Goal: Check status: Check status

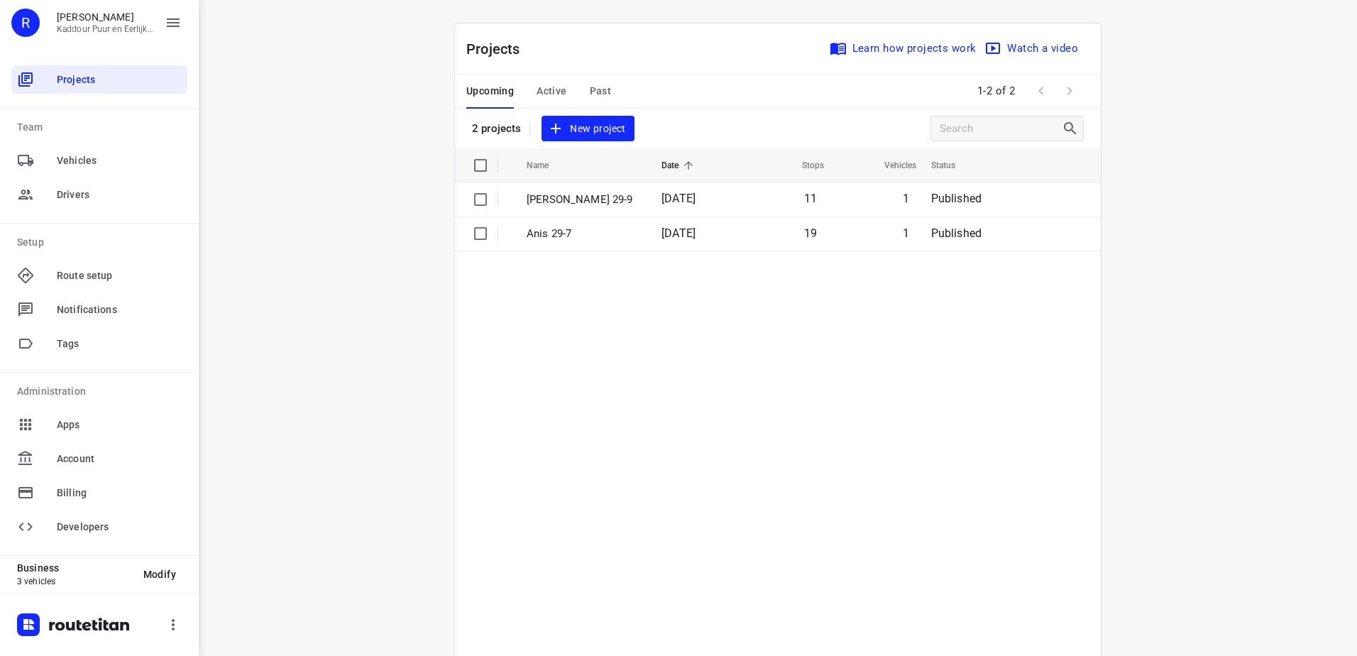
click at [576, 177] on th "Name" at bounding box center [581, 165] width 138 height 34
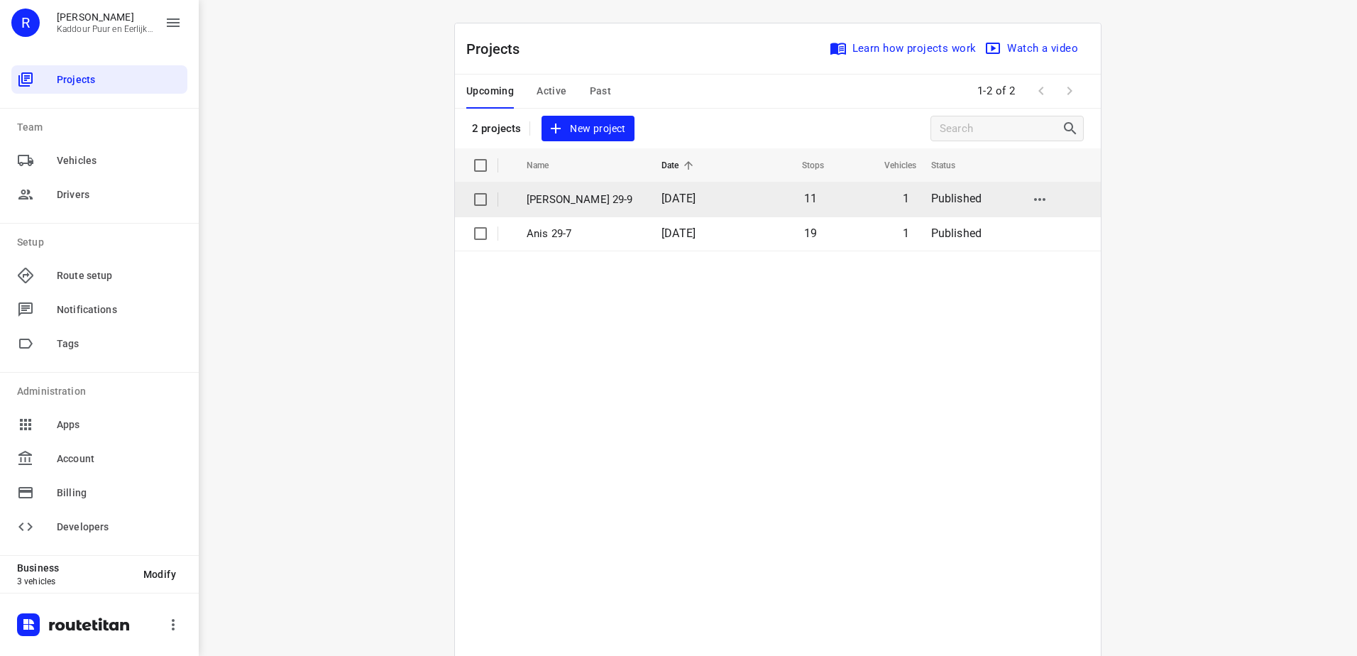
click at [581, 201] on p "[PERSON_NAME] 29-9" at bounding box center [584, 200] width 114 height 16
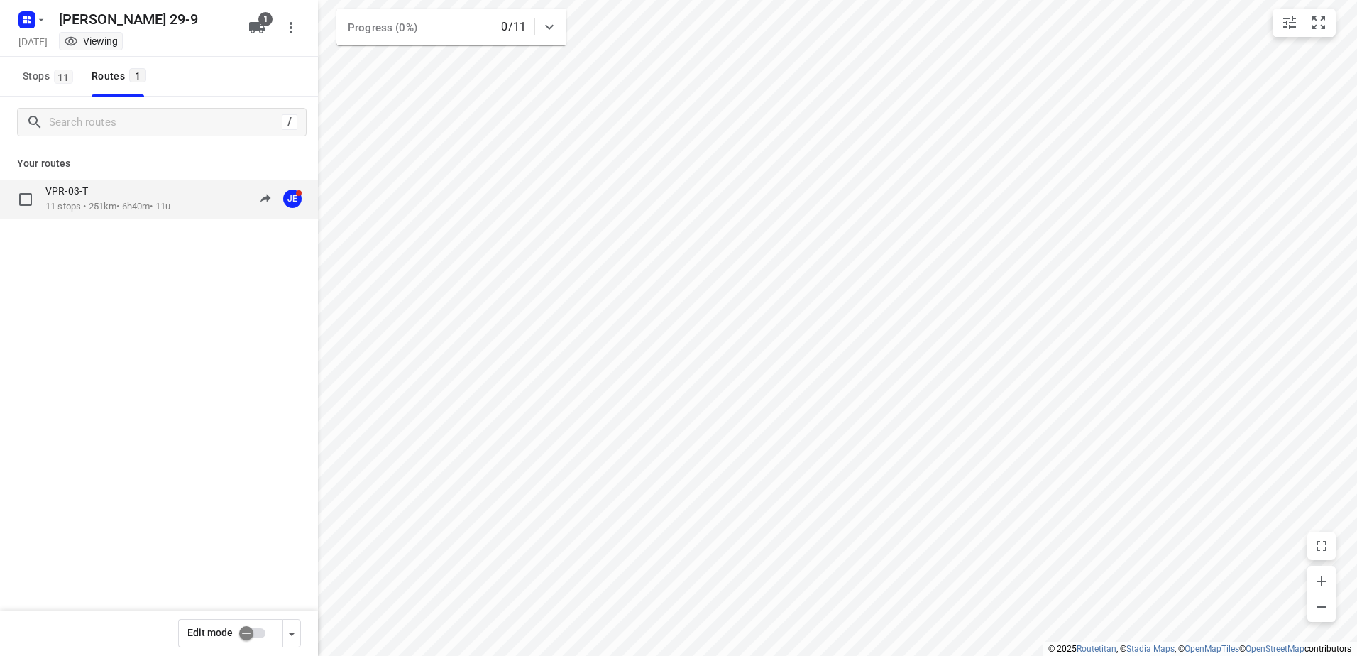
click at [107, 203] on p "11 stops • 251km • 6h40m • 11u" at bounding box center [107, 206] width 125 height 13
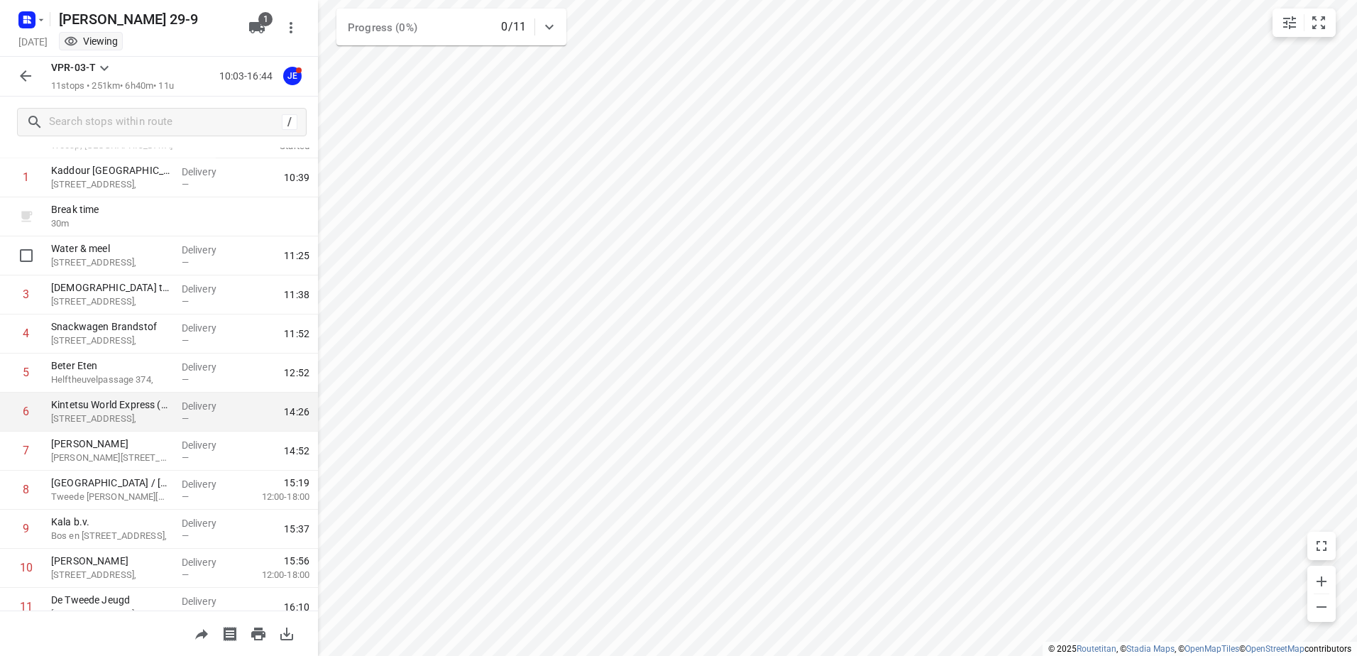
scroll to position [116, 0]
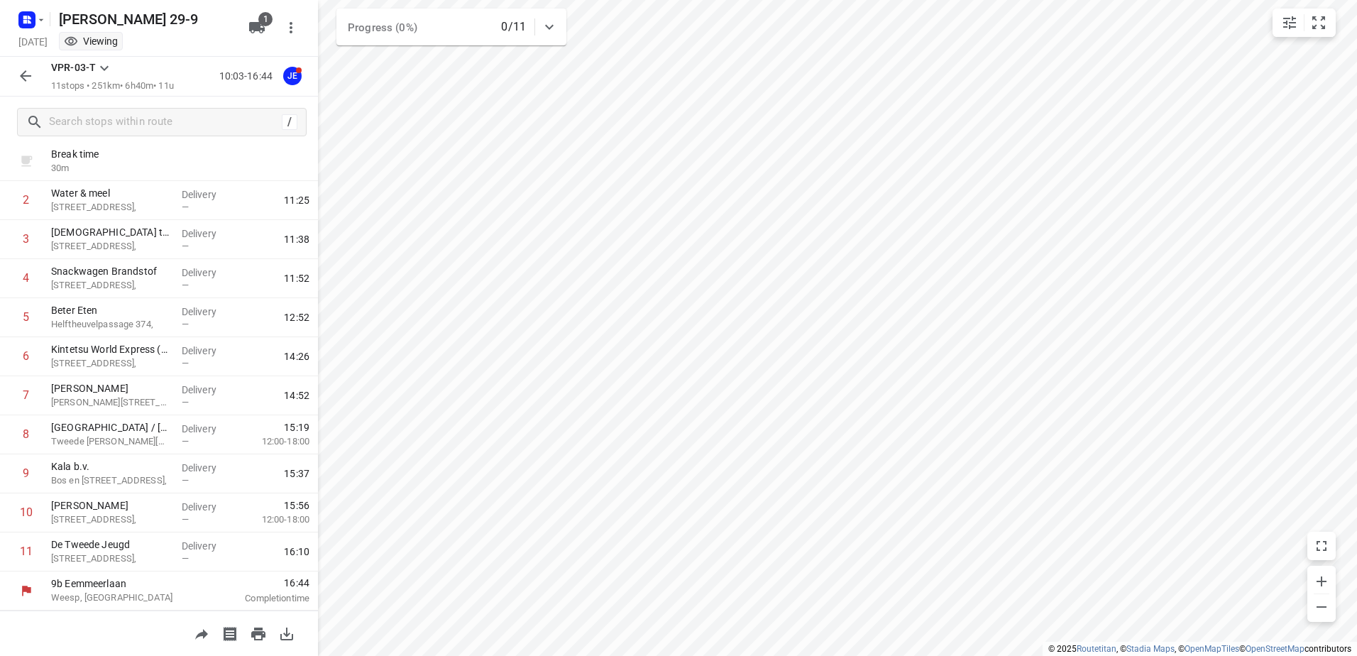
click at [21, 84] on icon "button" at bounding box center [25, 75] width 17 height 17
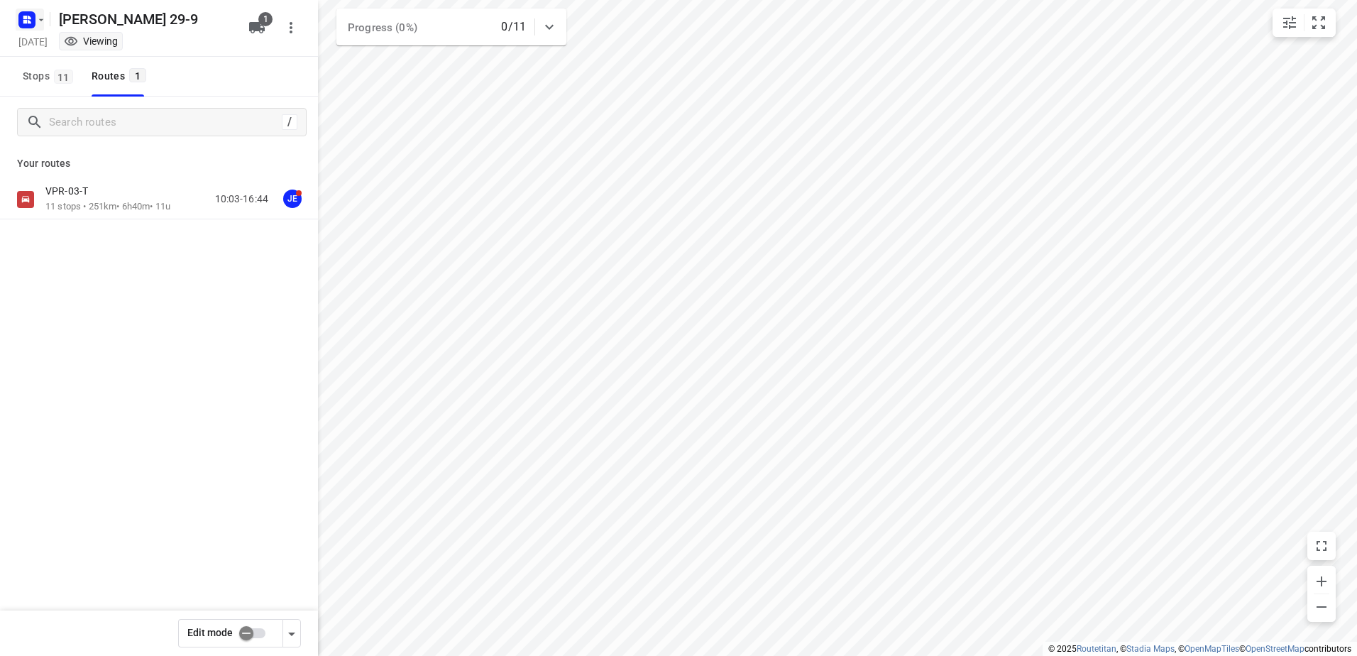
click at [32, 19] on rect "button" at bounding box center [26, 19] width 17 height 17
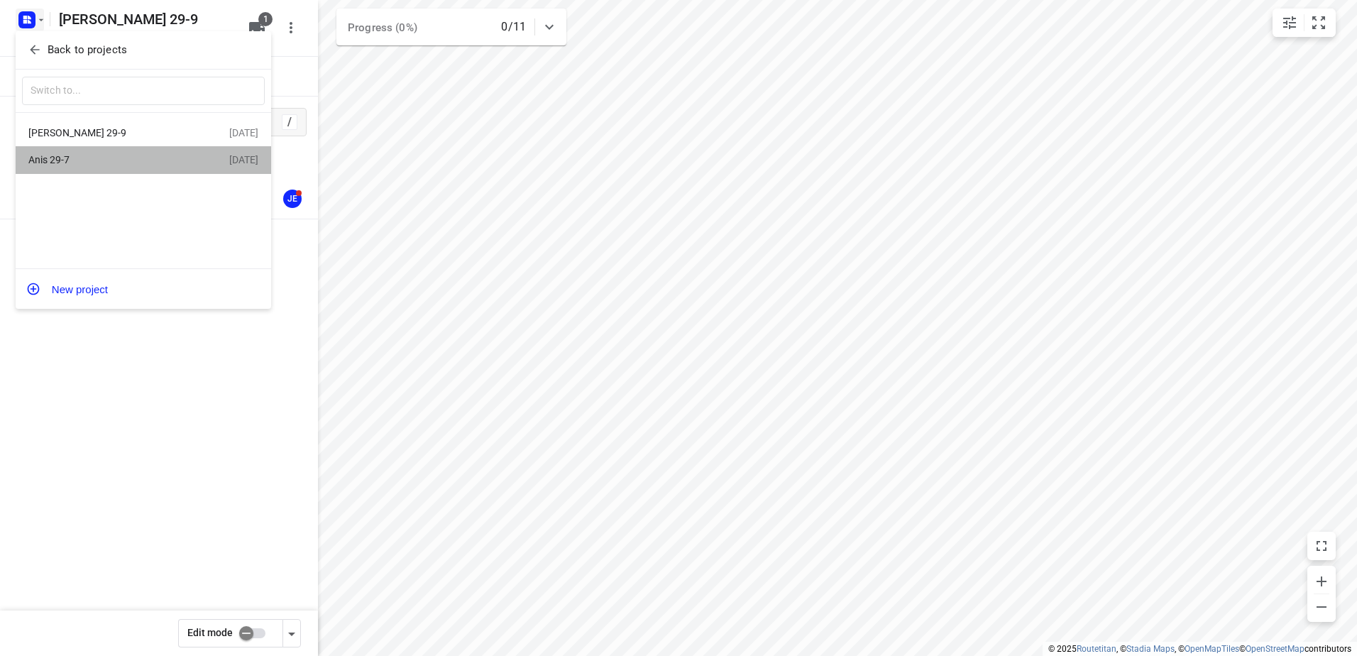
click at [80, 161] on div "Anis 29-7" at bounding box center [109, 159] width 163 height 11
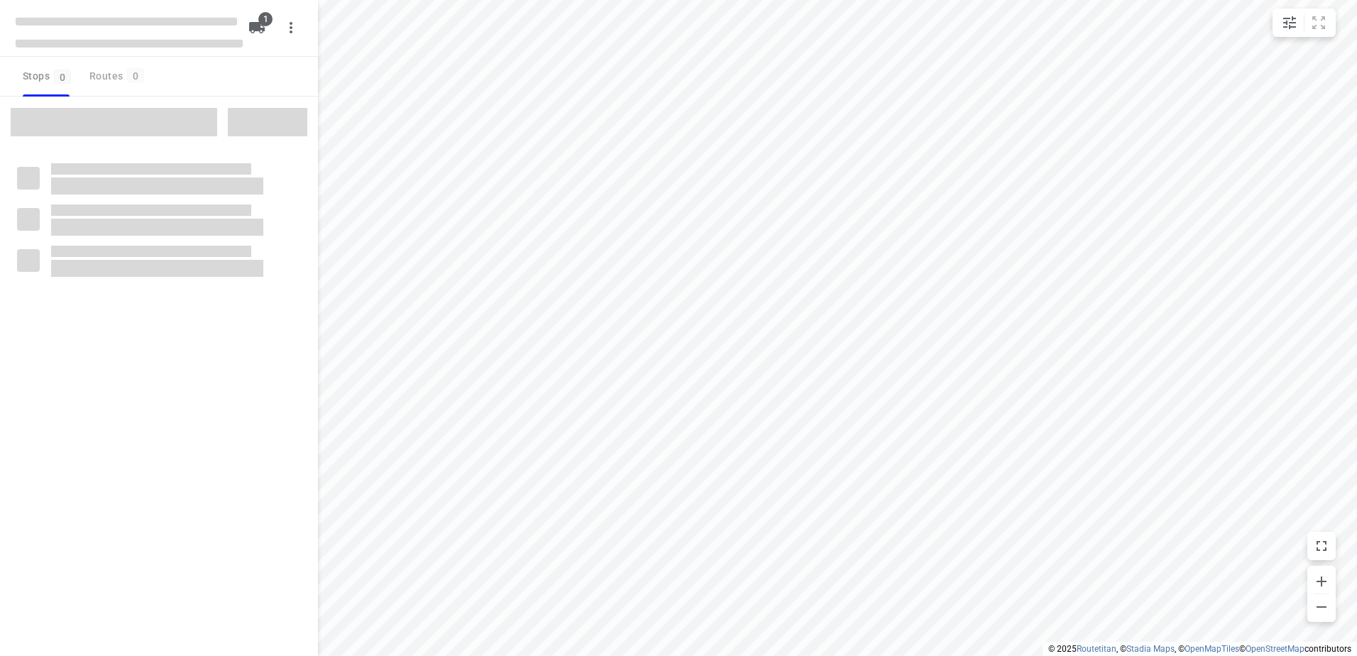
type input "distance"
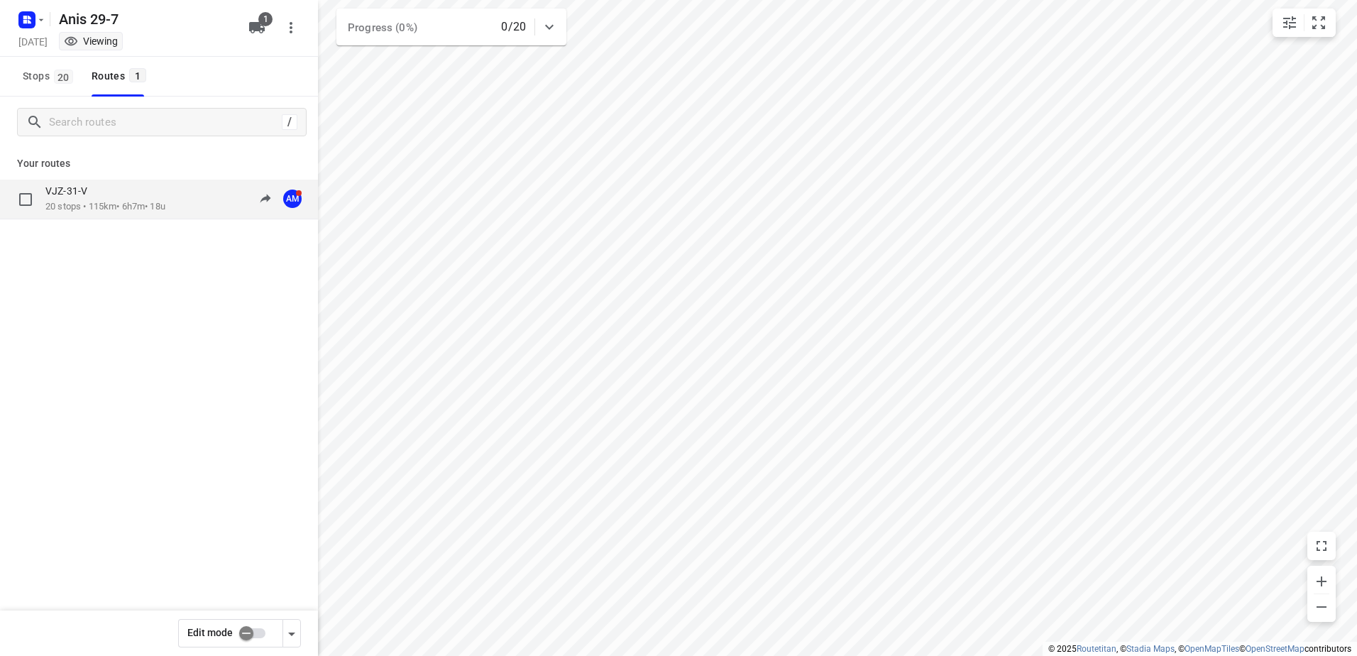
click at [95, 213] on p "20 stops • 115km • 6h7m • 18u" at bounding box center [105, 206] width 120 height 13
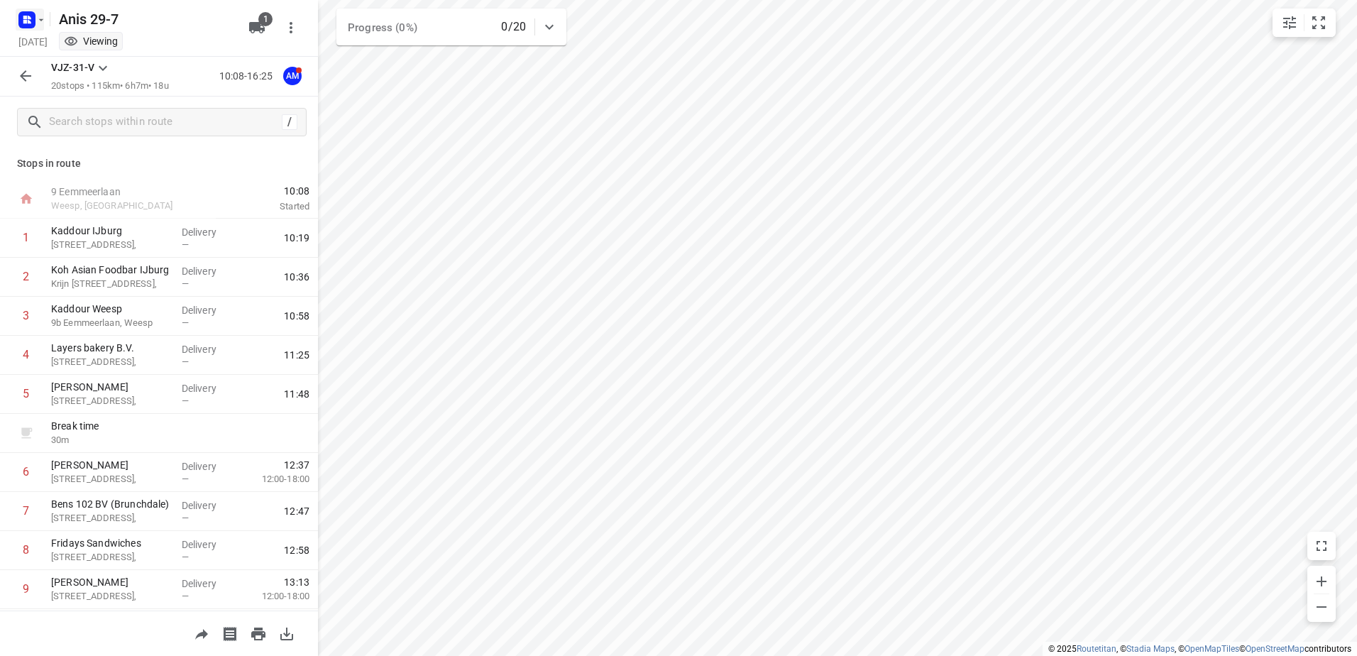
click at [35, 15] on icon "button" at bounding box center [40, 19] width 11 height 11
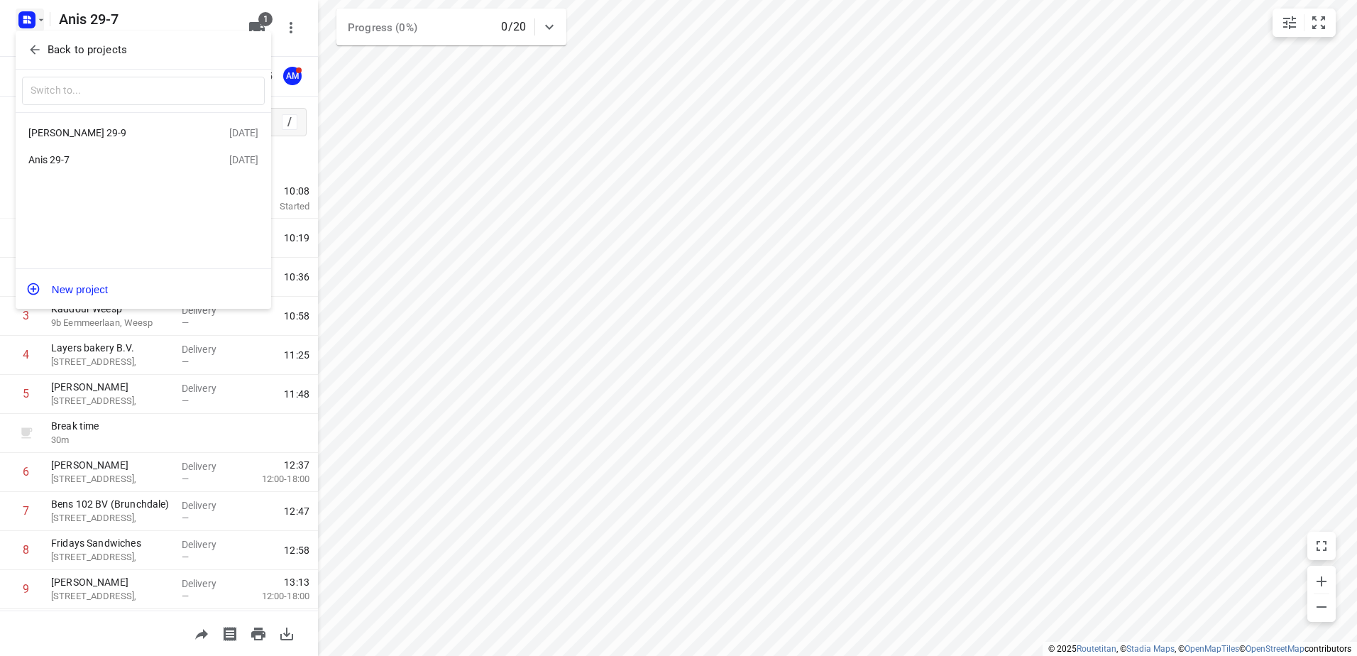
click at [95, 54] on p "Back to projects" at bounding box center [87, 50] width 79 height 16
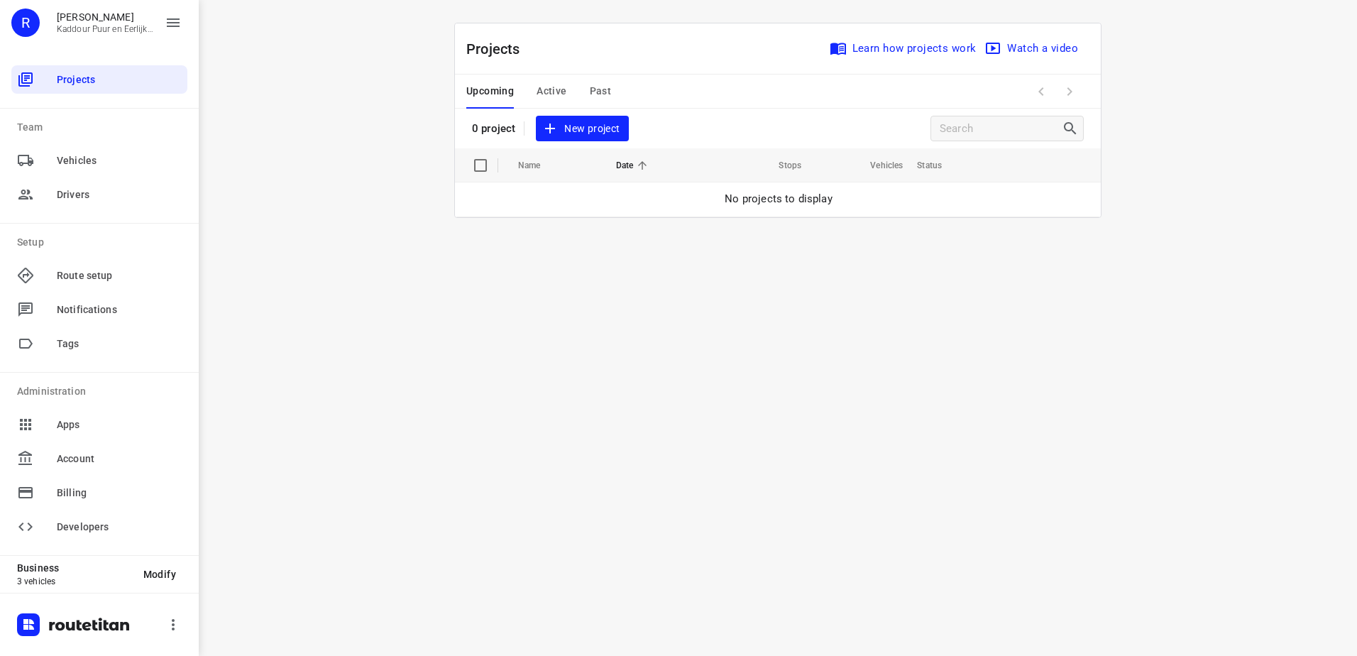
click at [556, 96] on span "Active" at bounding box center [552, 91] width 30 height 18
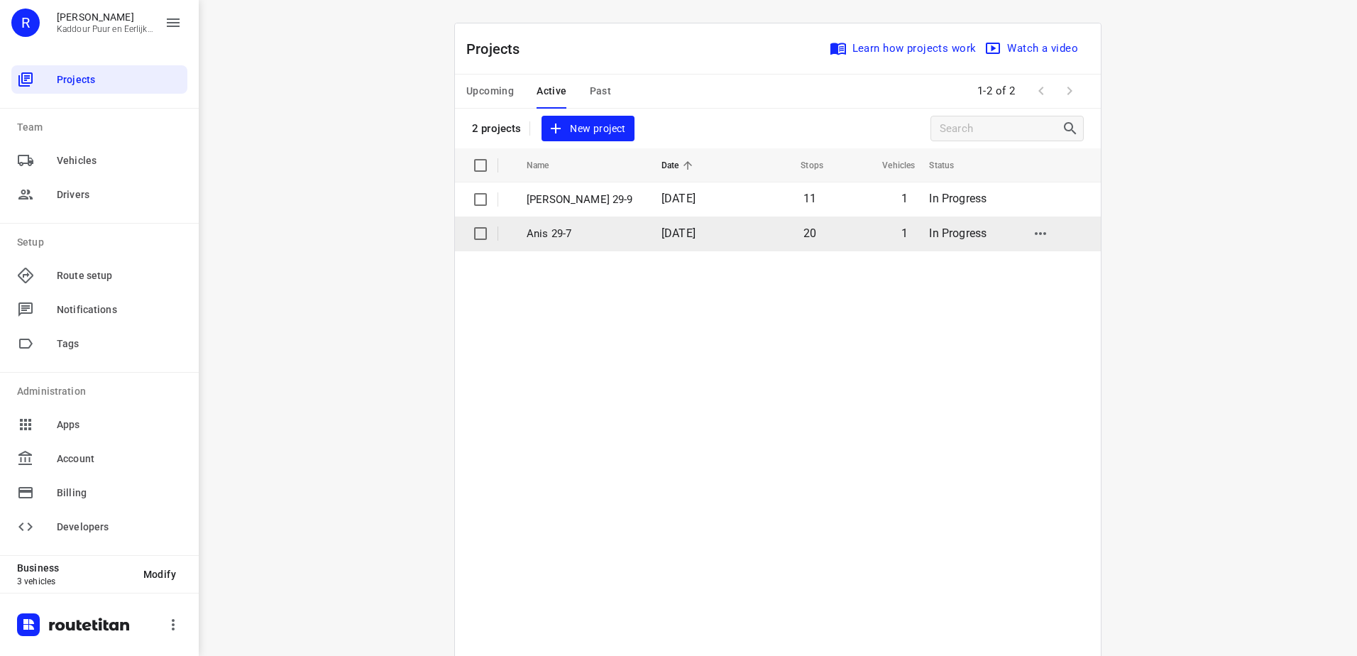
click at [563, 233] on p "Anis 29-7" at bounding box center [584, 234] width 114 height 16
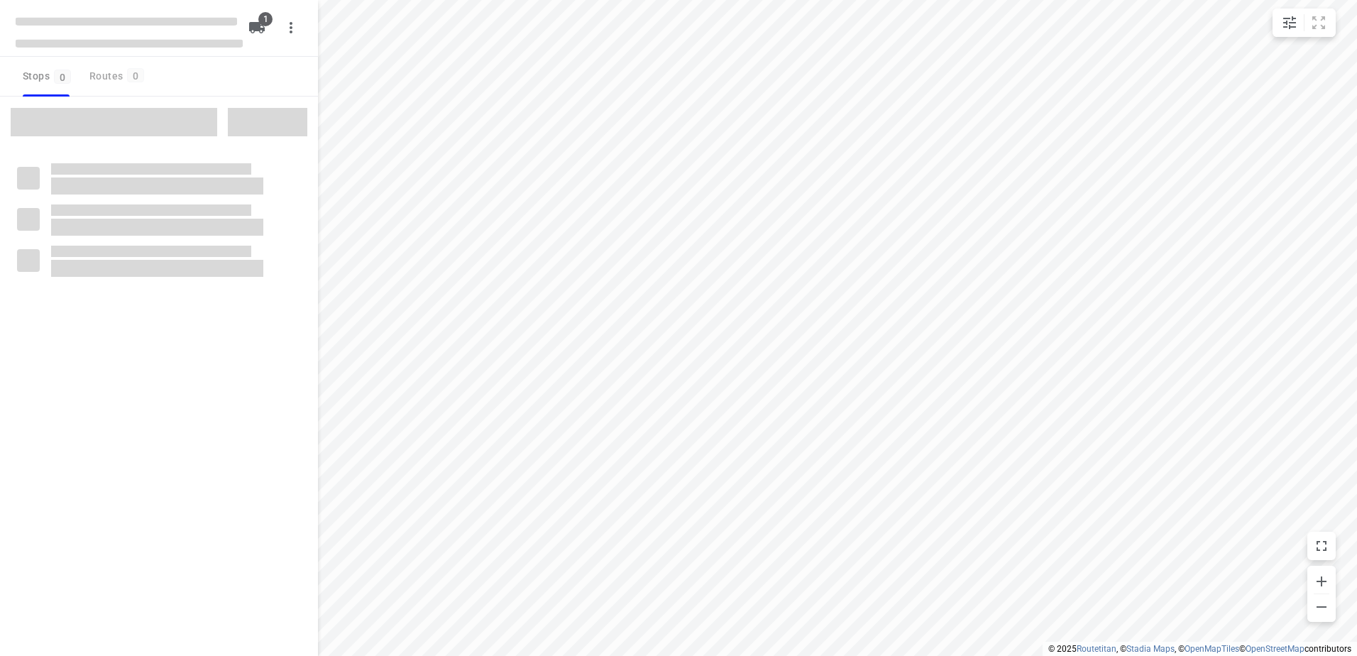
type input "distance"
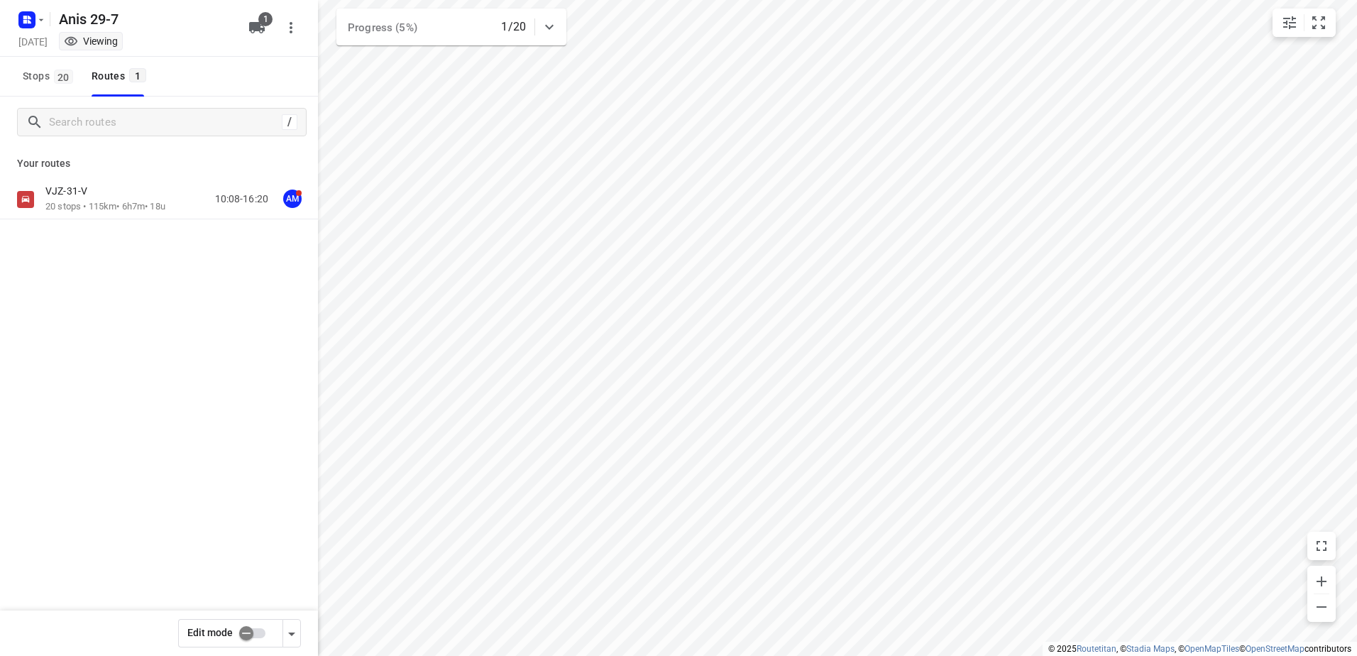
click at [87, 202] on p "20 stops • 115km • 6h7m • 18u" at bounding box center [105, 206] width 120 height 13
